Goal: Check status

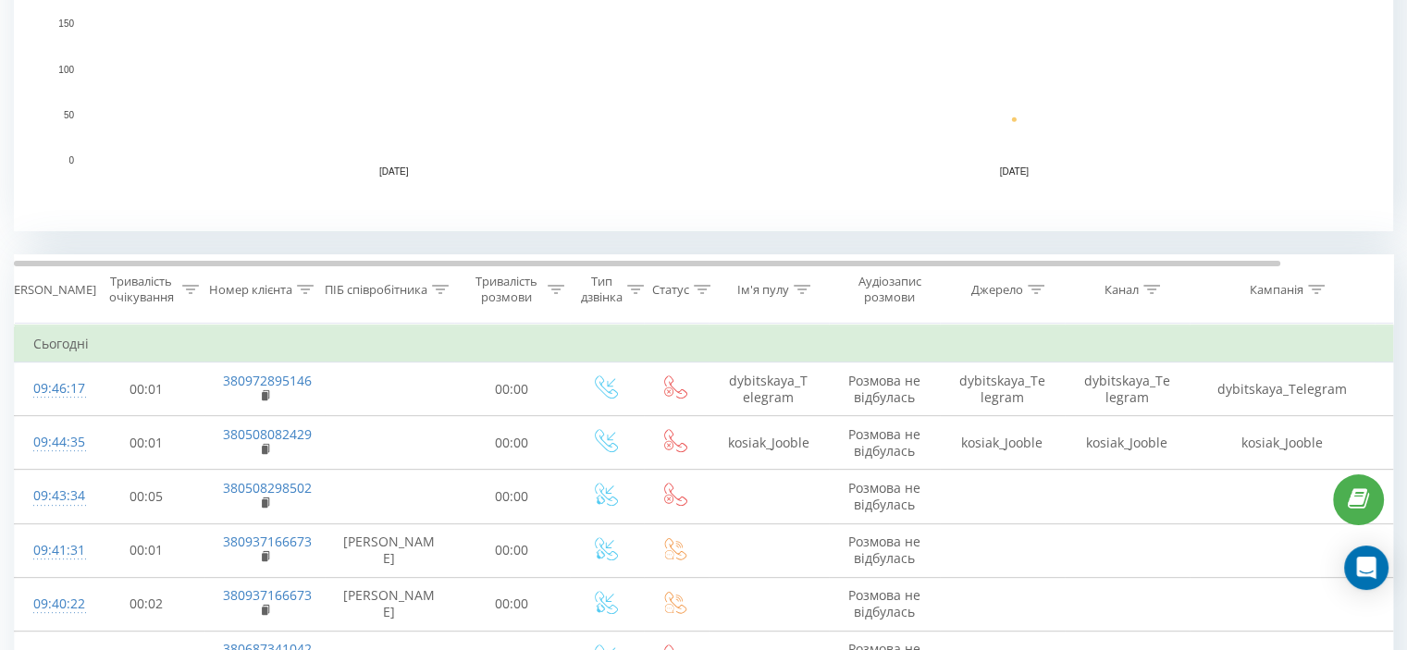
scroll to position [648, 0]
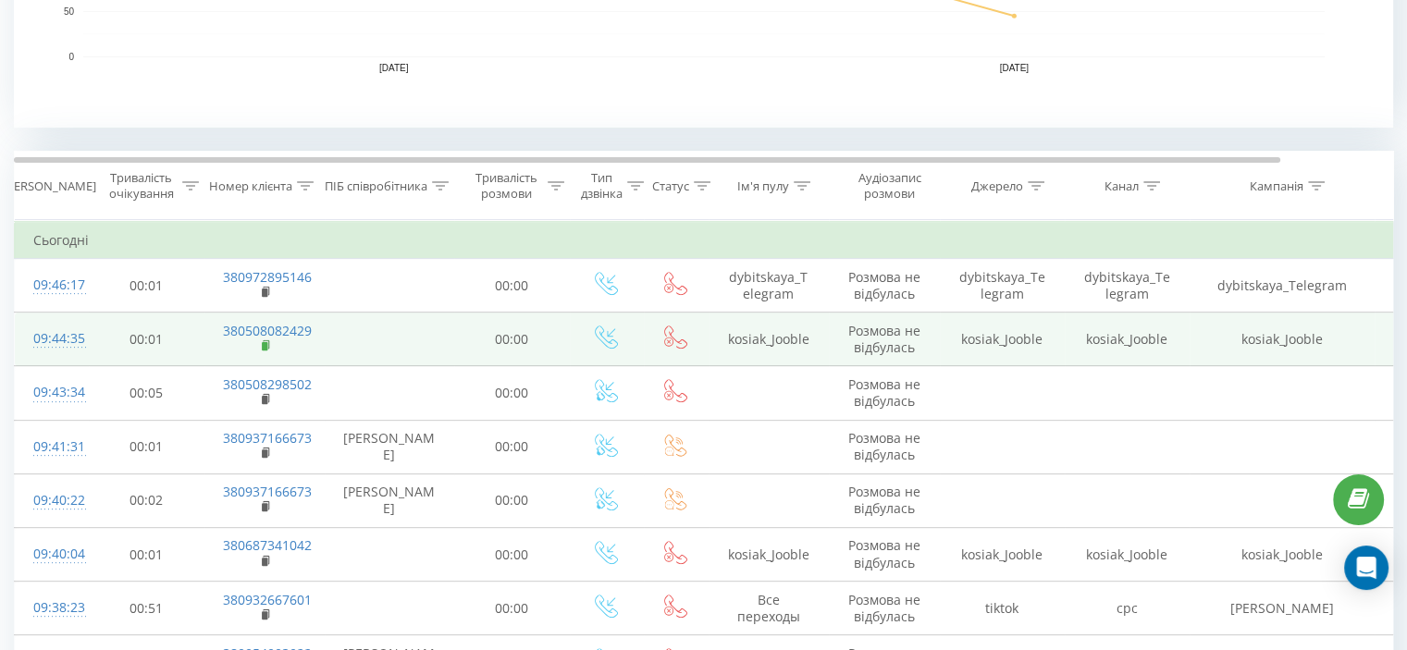
click at [263, 343] on rect at bounding box center [265, 346] width 6 height 8
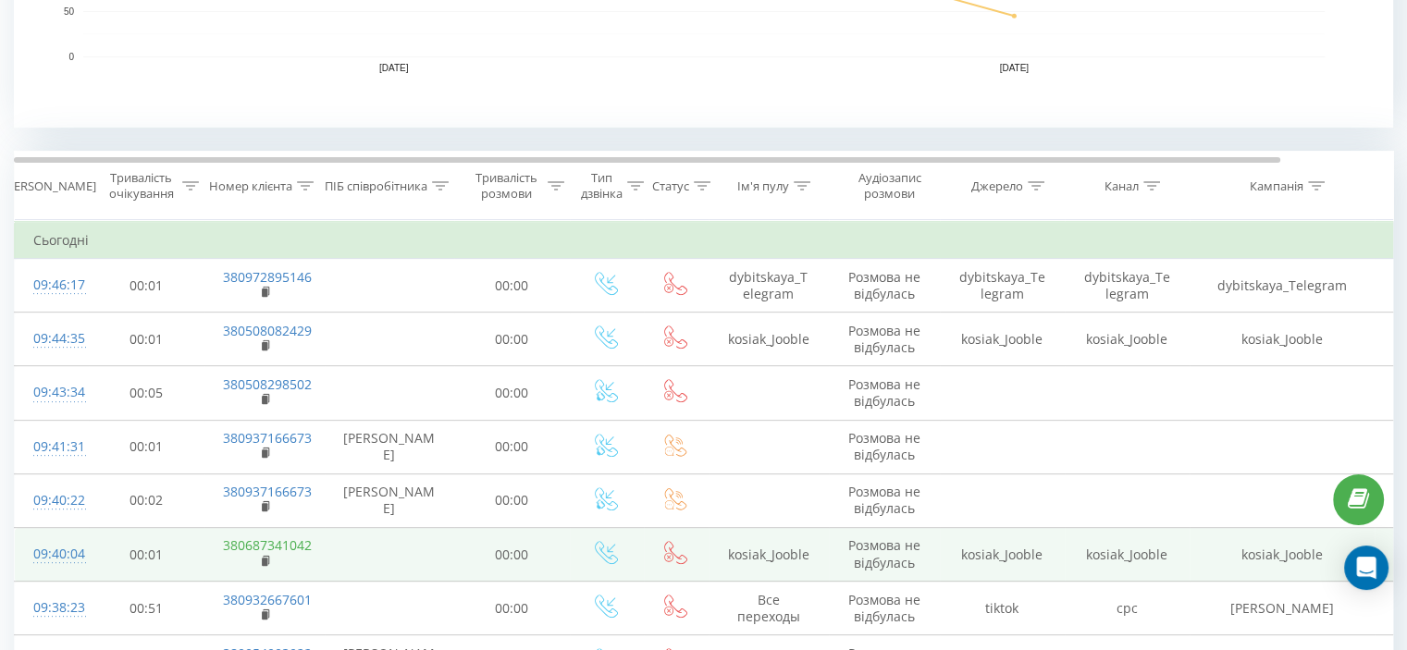
click at [269, 550] on link "380687341042" at bounding box center [267, 546] width 89 height 18
click at [260, 558] on td "380687341042" at bounding box center [264, 555] width 120 height 54
click at [265, 559] on rect at bounding box center [265, 562] width 6 height 8
